Goal: Transaction & Acquisition: Book appointment/travel/reservation

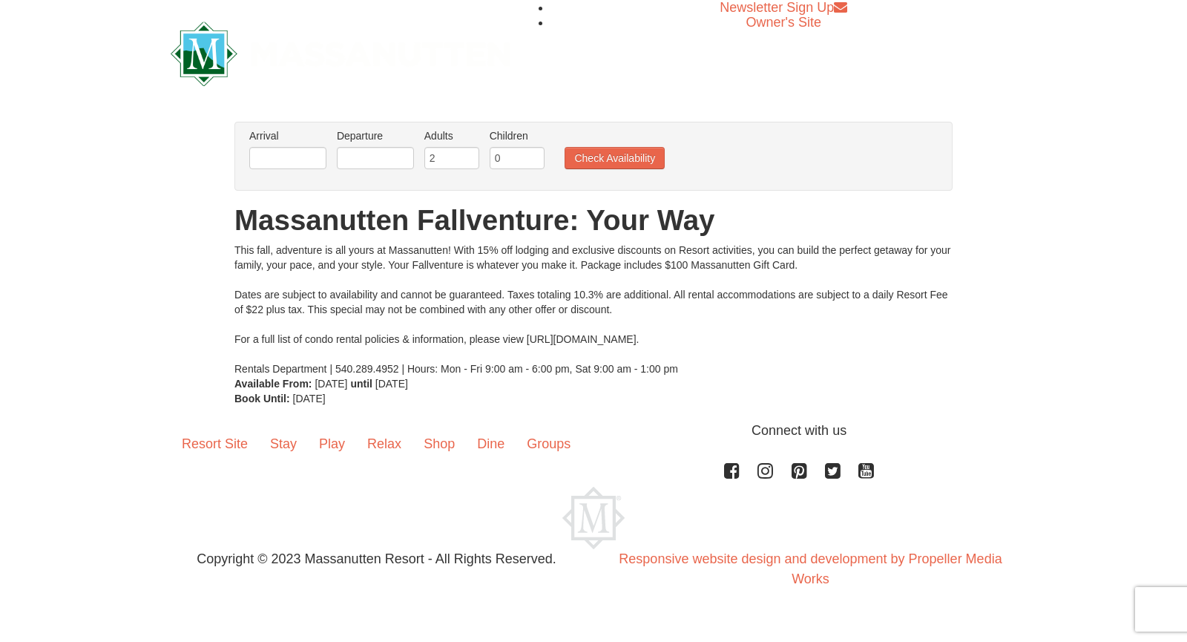
click at [285, 145] on li "Arrival Please format dates MM/DD/YYYY Please format dates MM/DD/YYYY" at bounding box center [288, 152] width 85 height 48
click at [286, 154] on input "text" at bounding box center [287, 158] width 77 height 22
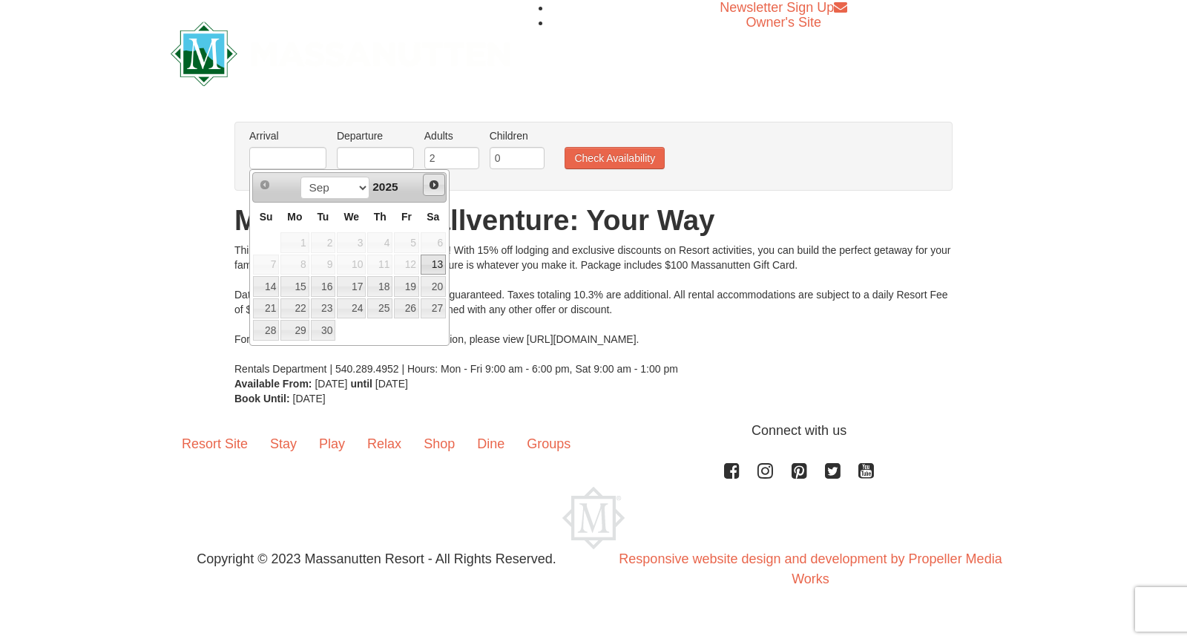
click at [433, 183] on span "Next" at bounding box center [434, 185] width 12 height 12
click at [433, 261] on link "11" at bounding box center [433, 265] width 25 height 21
type input "[DATE]"
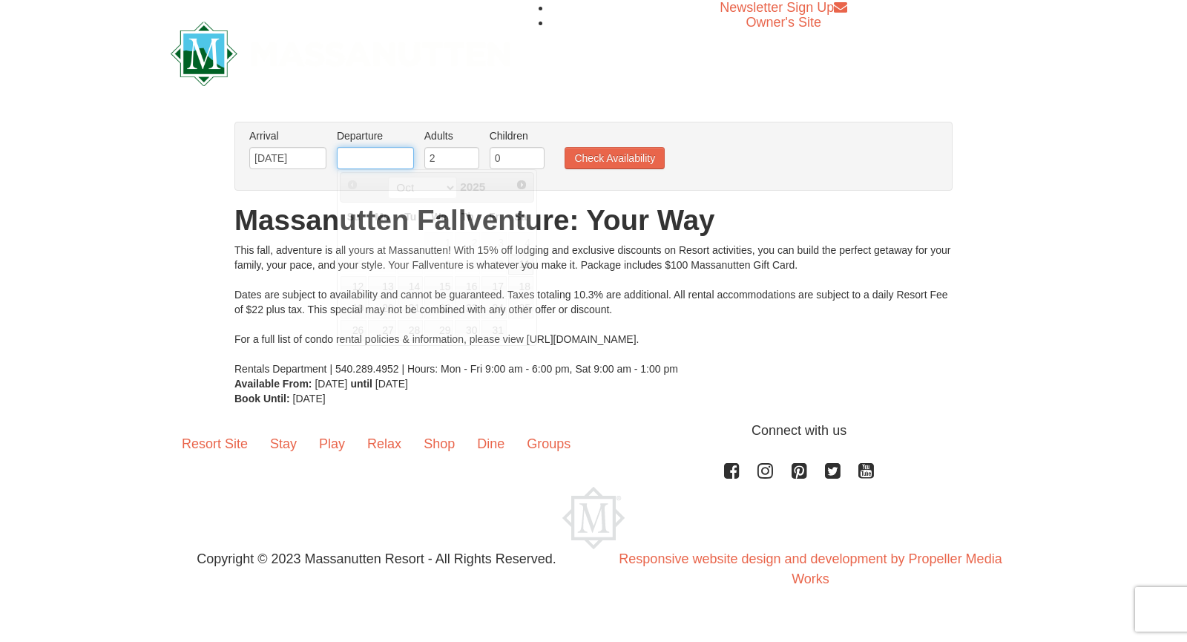
click at [378, 160] on input "text" at bounding box center [375, 158] width 77 height 22
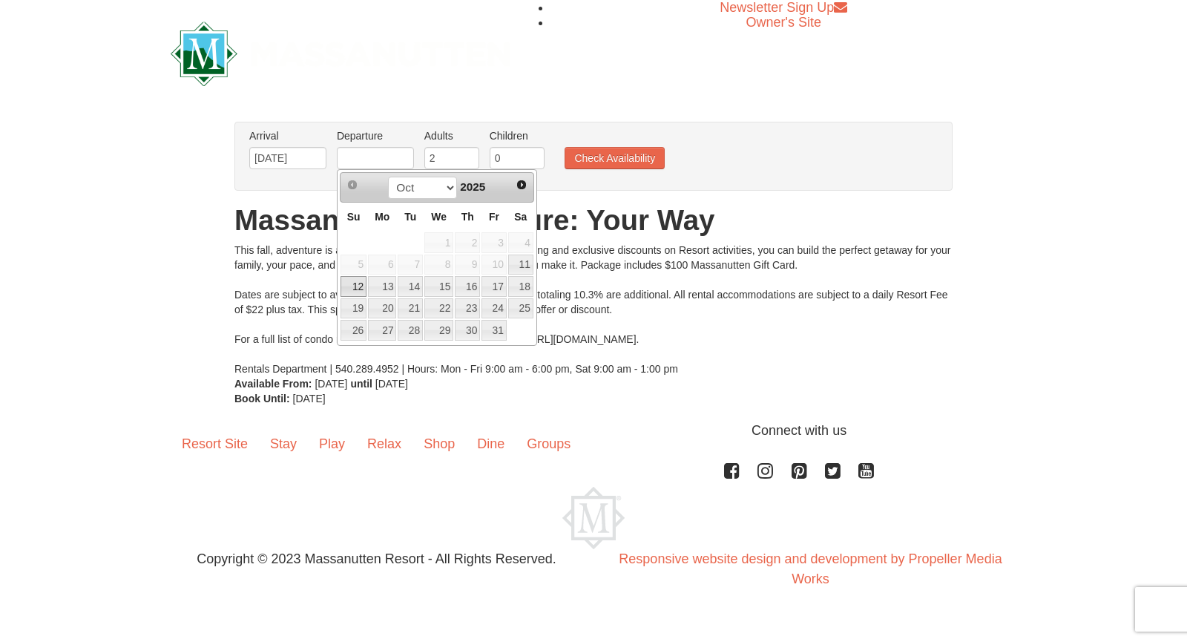
click at [358, 287] on link "12" at bounding box center [354, 286] width 26 height 21
type input "[DATE]"
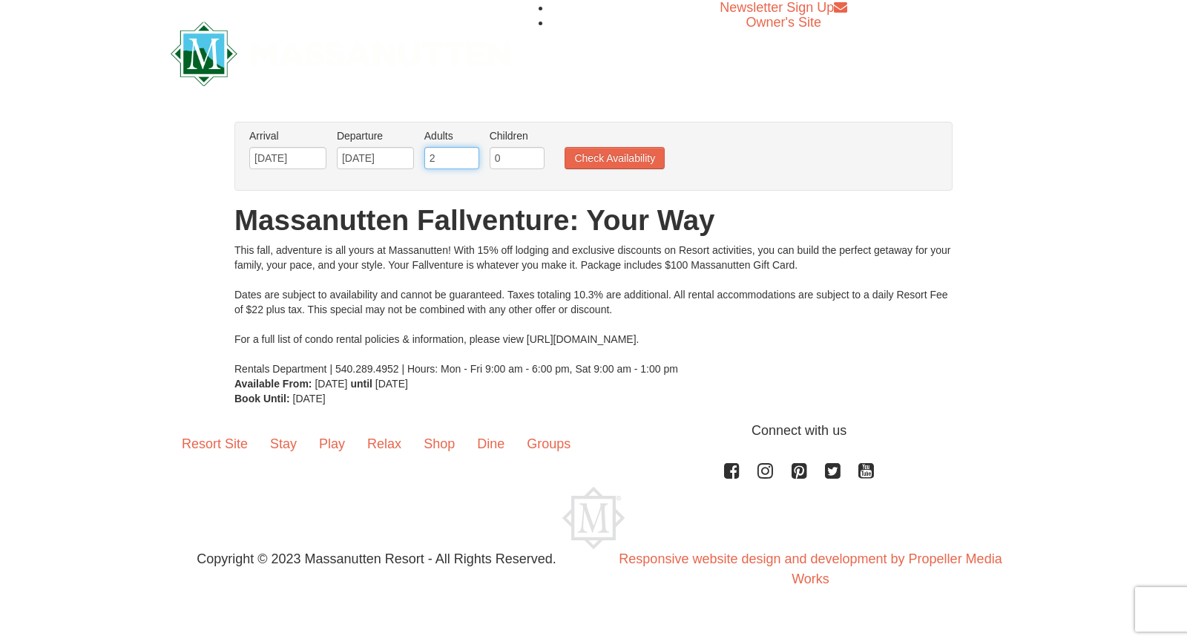
click at [448, 157] on input "2" at bounding box center [452, 158] width 55 height 22
type input "8"
click at [514, 152] on input "0" at bounding box center [517, 158] width 55 height 22
type input "8"
click at [627, 149] on button "Check Availability" at bounding box center [615, 158] width 100 height 22
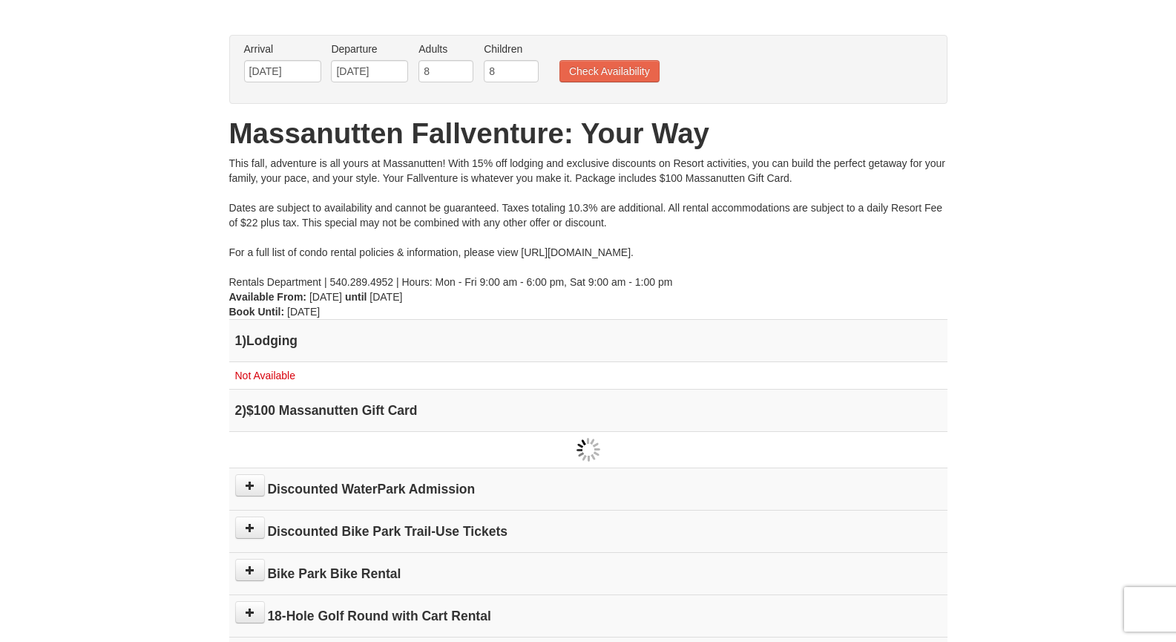
scroll to position [88, 0]
click at [448, 76] on input "8" at bounding box center [446, 70] width 55 height 22
type input "2"
click at [495, 73] on input "8" at bounding box center [511, 70] width 55 height 22
type input "2"
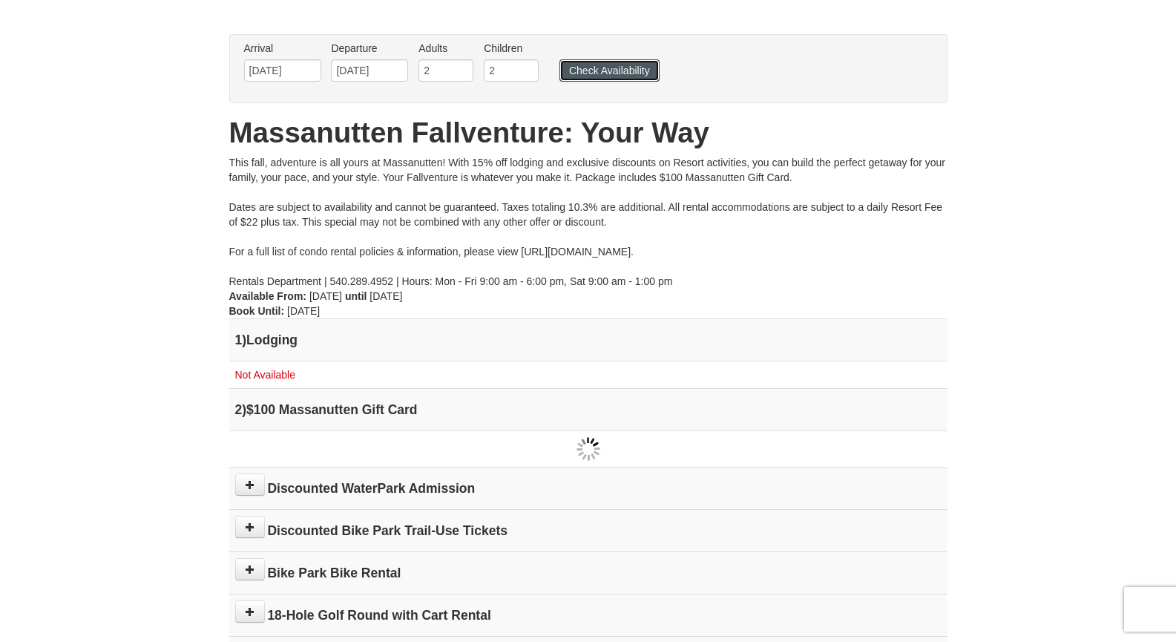
click at [631, 72] on button "Check Availability" at bounding box center [610, 70] width 100 height 22
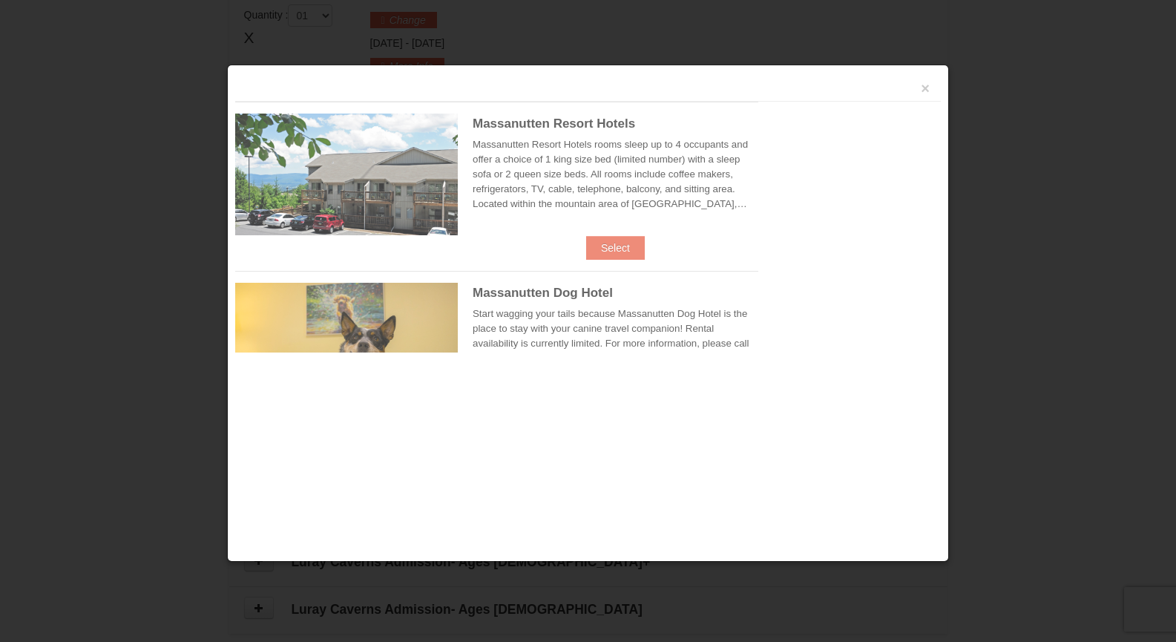
scroll to position [453, 0]
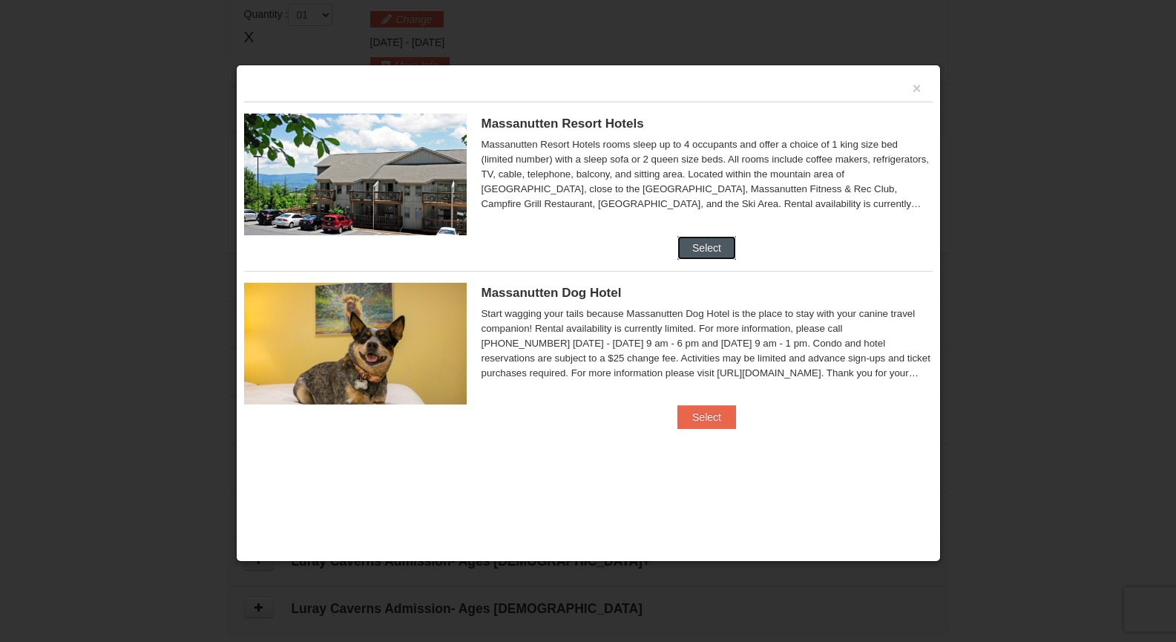
click at [714, 249] on button "Select" at bounding box center [707, 248] width 59 height 24
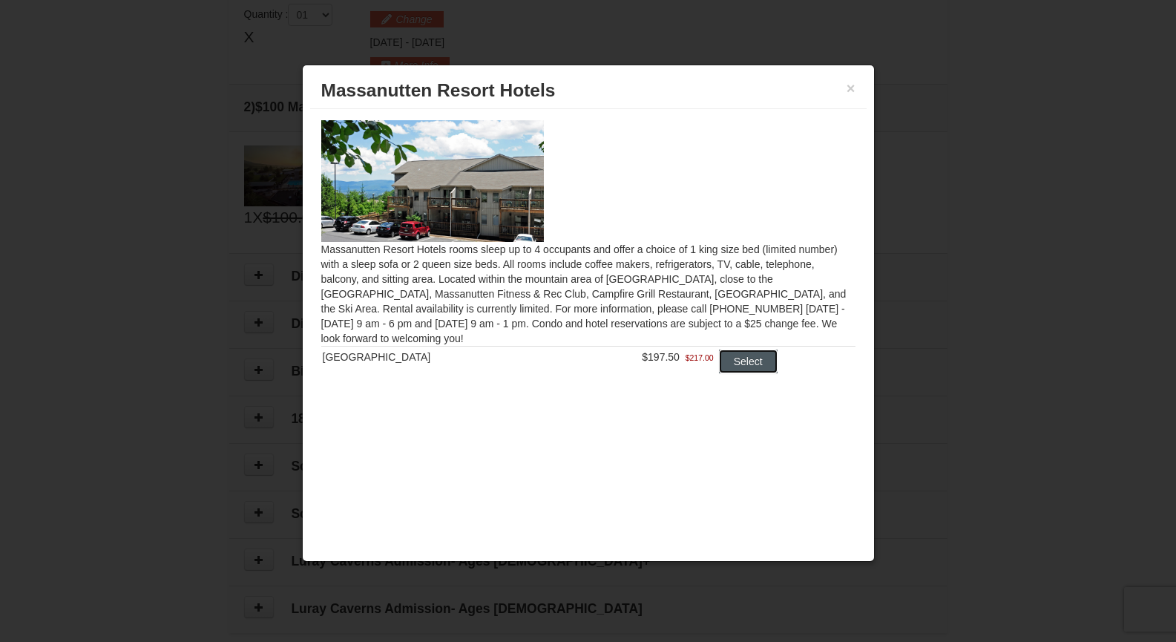
click at [738, 358] on button "Select" at bounding box center [748, 362] width 59 height 24
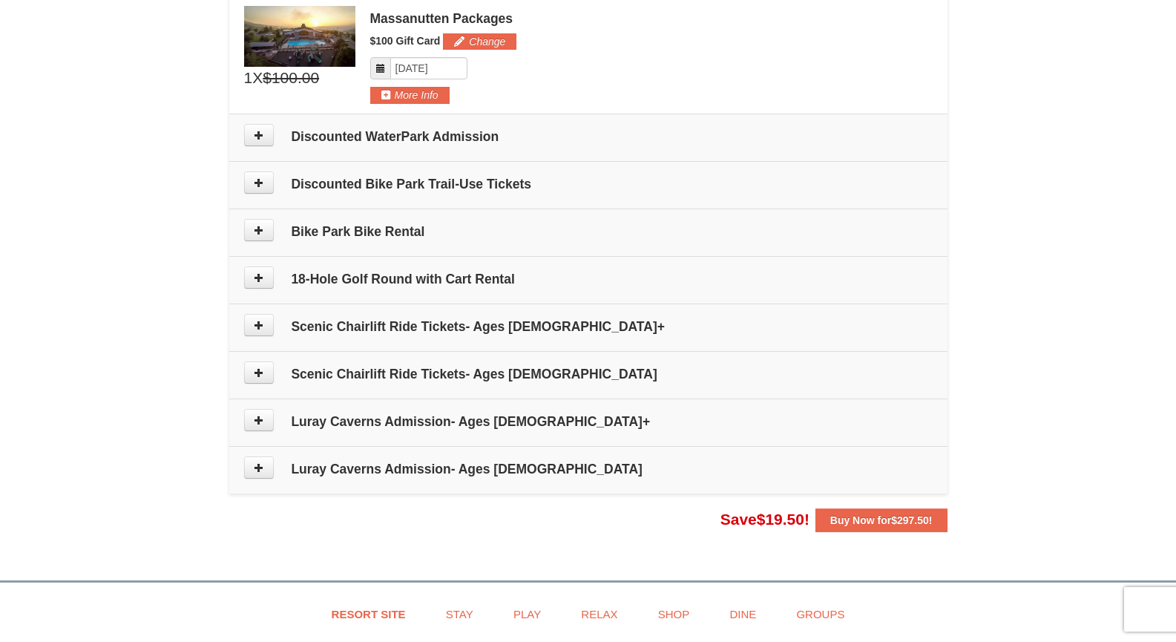
scroll to position [658, 0]
